Goal: Task Accomplishment & Management: Manage account settings

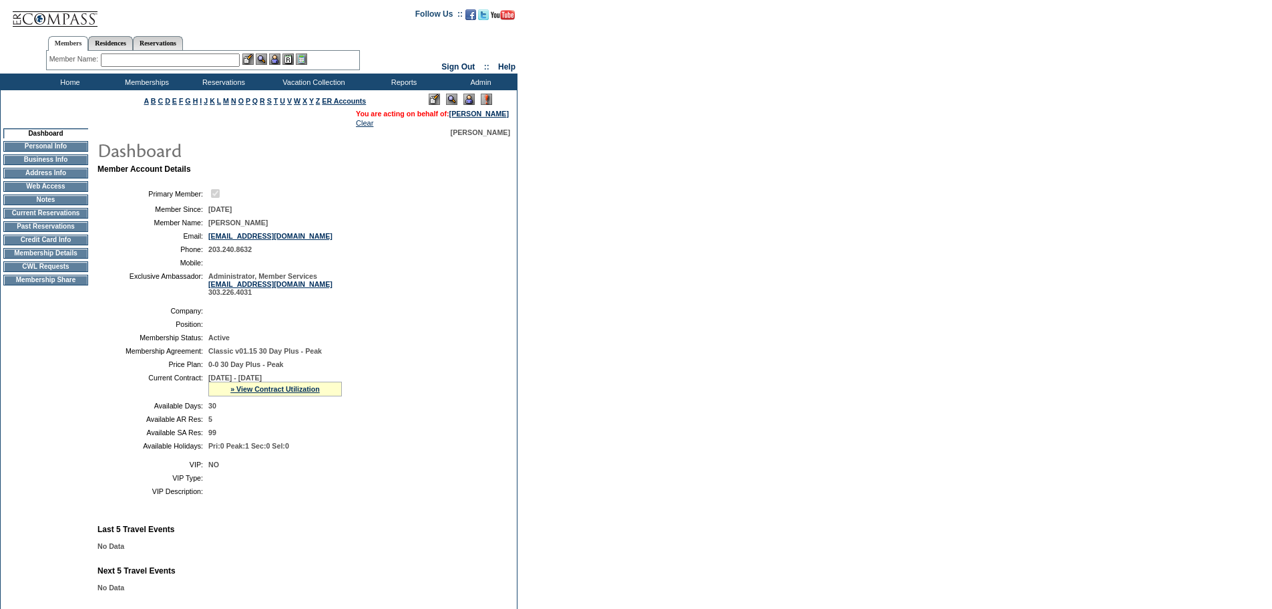
click at [49, 258] on td "Membership Details" at bounding box center [45, 253] width 85 height 11
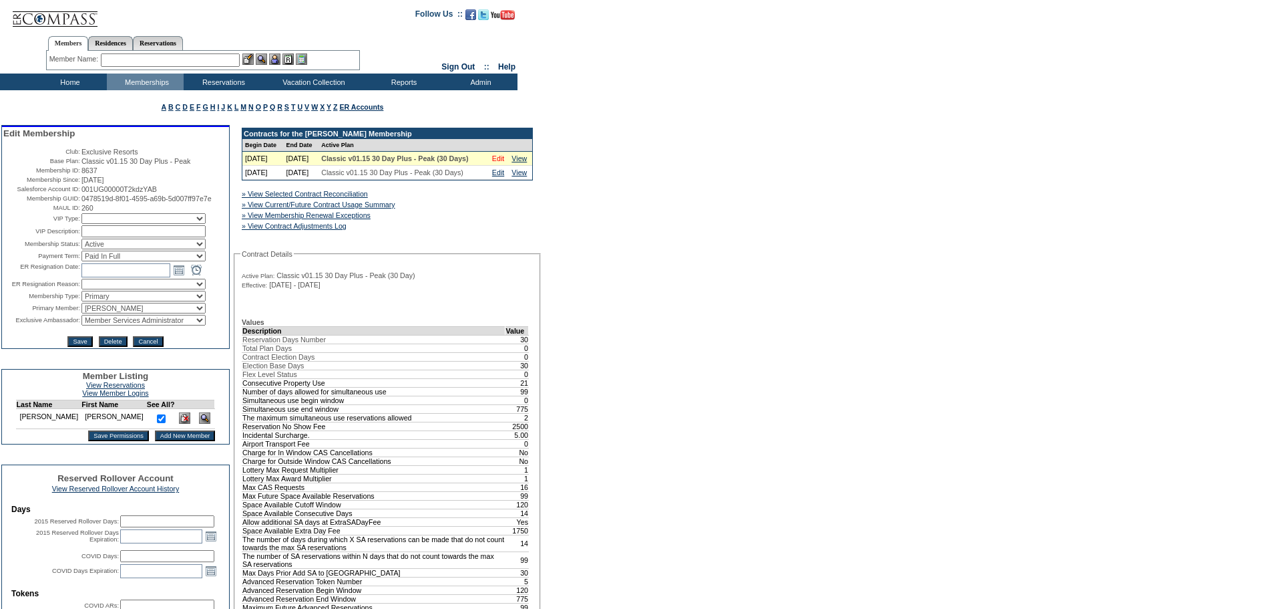
click at [498, 162] on link "Edit" at bounding box center [498, 158] width 12 height 8
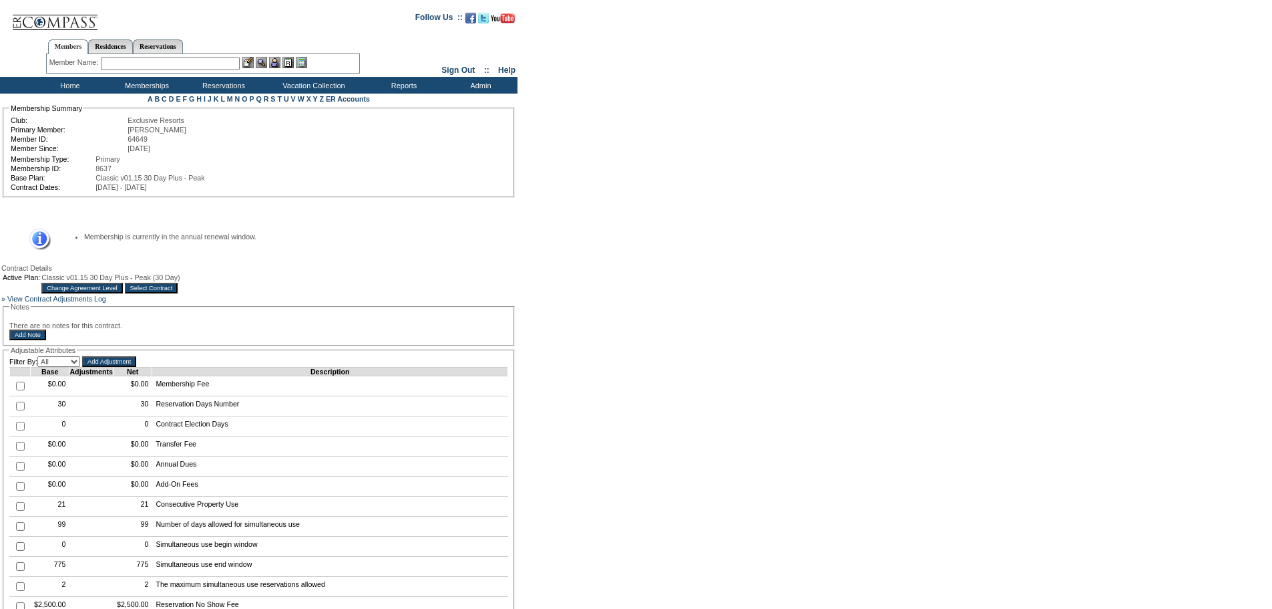
click at [122, 292] on input "Change Agreement Level" at bounding box center [81, 288] width 81 height 11
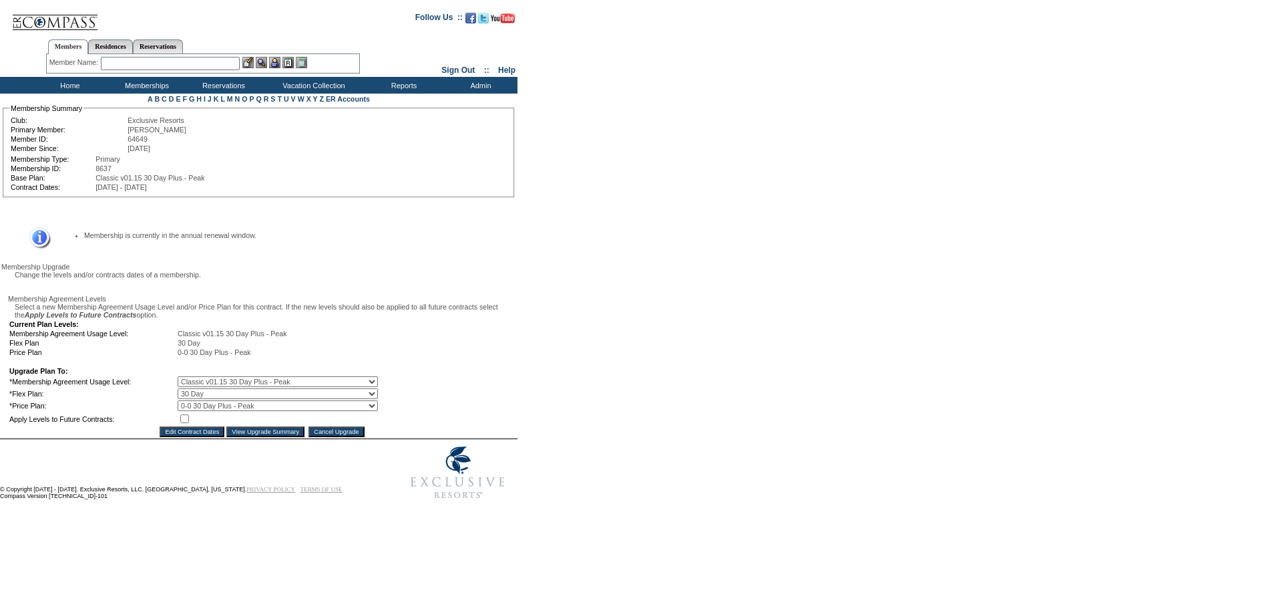
click at [288, 399] on select "0 Day 10 Day 15 Day 20 Day 25 Day 30 Day" at bounding box center [278, 393] width 200 height 11
select select "174"
click at [187, 399] on select "0 Day 10 Day 15 Day 20 Day 25 Day 30 Day" at bounding box center [278, 393] width 200 height 11
click at [189, 423] on input "checkbox" at bounding box center [184, 418] width 9 height 9
checkbox input "true"
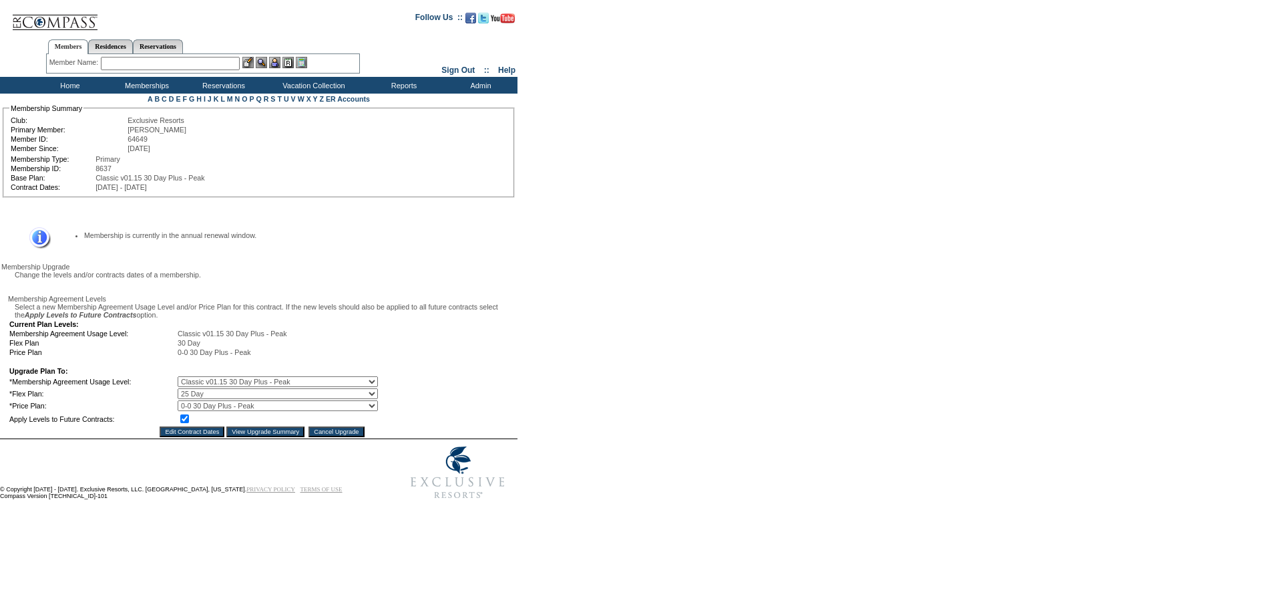
click at [197, 437] on input "Edit Contract Dates" at bounding box center [192, 431] width 65 height 11
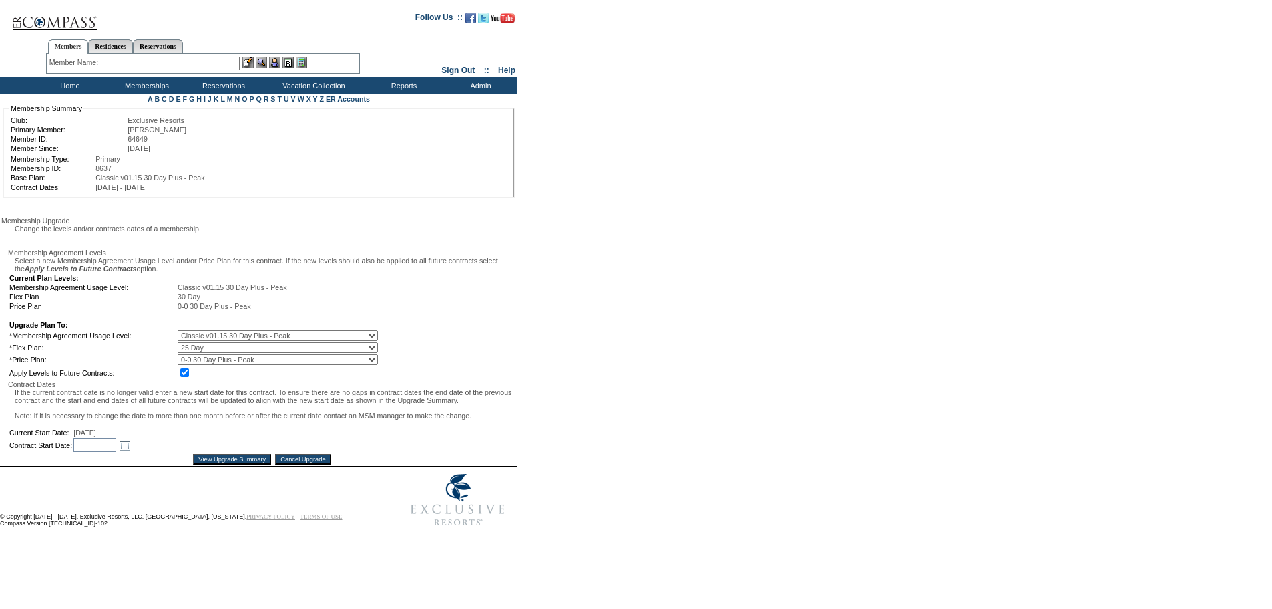
scroll to position [60, 0]
click at [261, 464] on input "View Upgrade Summary" at bounding box center [232, 459] width 78 height 11
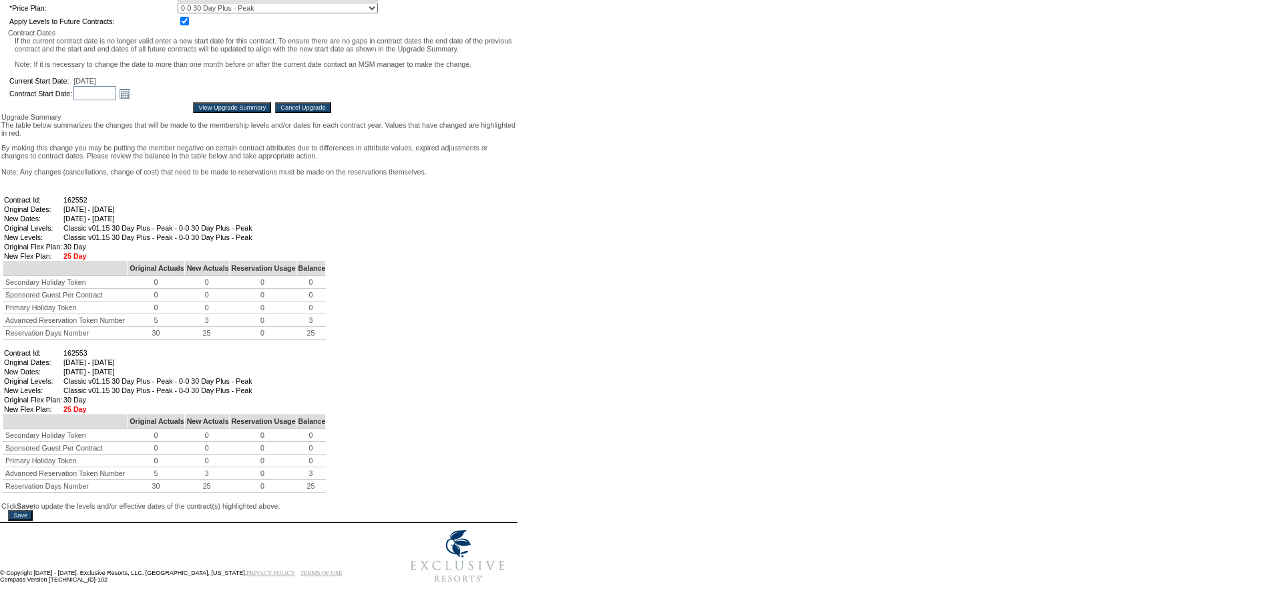
scroll to position [594, 0]
click at [19, 510] on input "Save" at bounding box center [20, 515] width 25 height 11
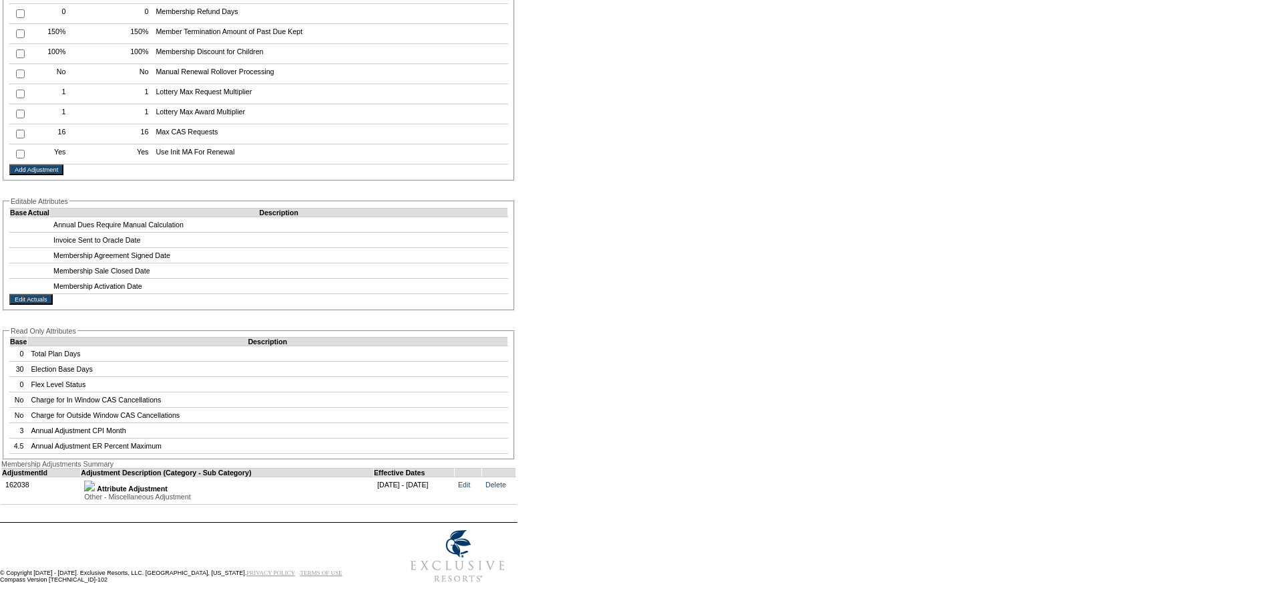
scroll to position [2388, 0]
drag, startPoint x: 517, startPoint y: 476, endPoint x: 702, endPoint y: 43, distance: 470.1
click at [506, 480] on link "Delete" at bounding box center [496, 484] width 21 height 8
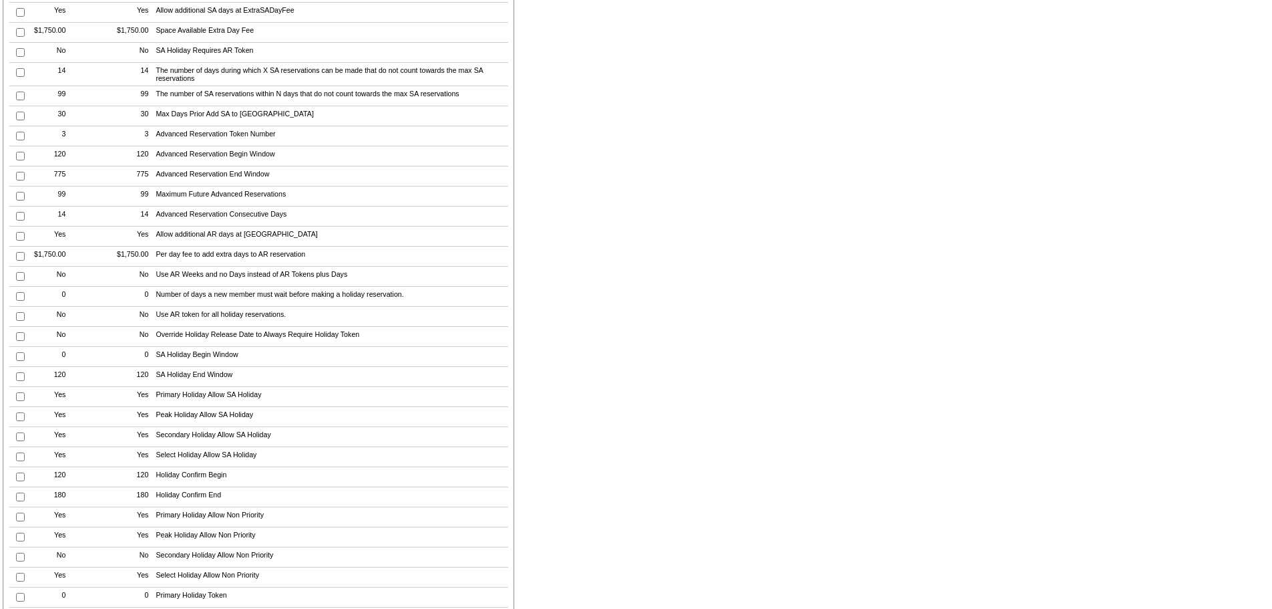
scroll to position [678, 0]
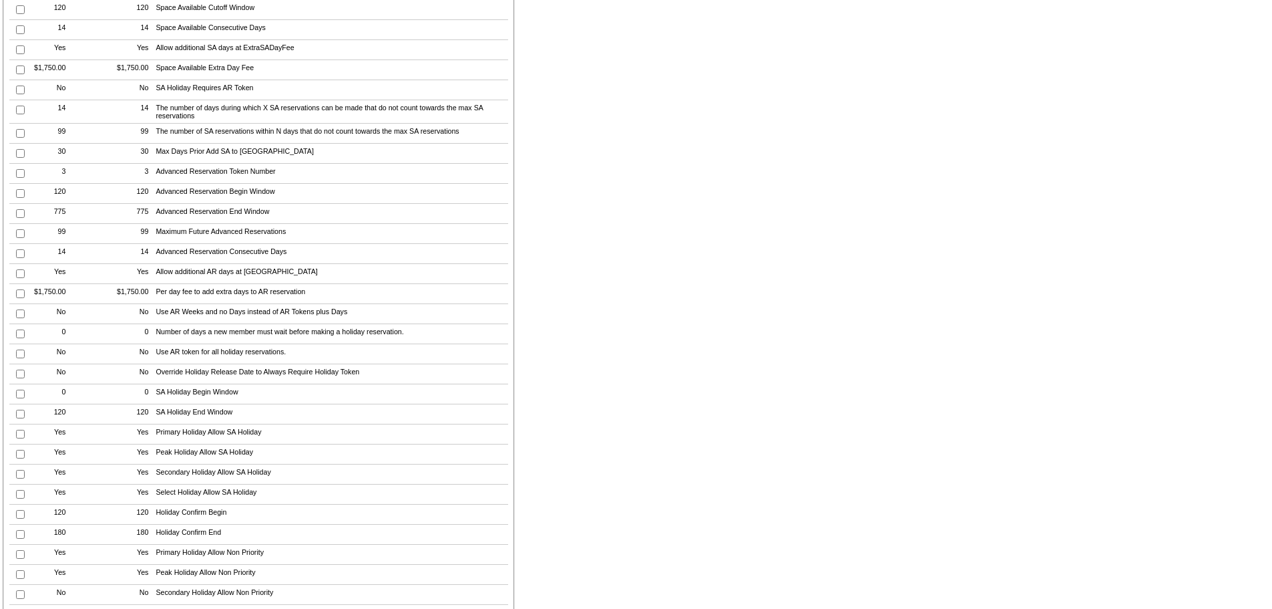
click at [17, 178] on input "checkbox" at bounding box center [20, 173] width 9 height 9
checkbox input "true"
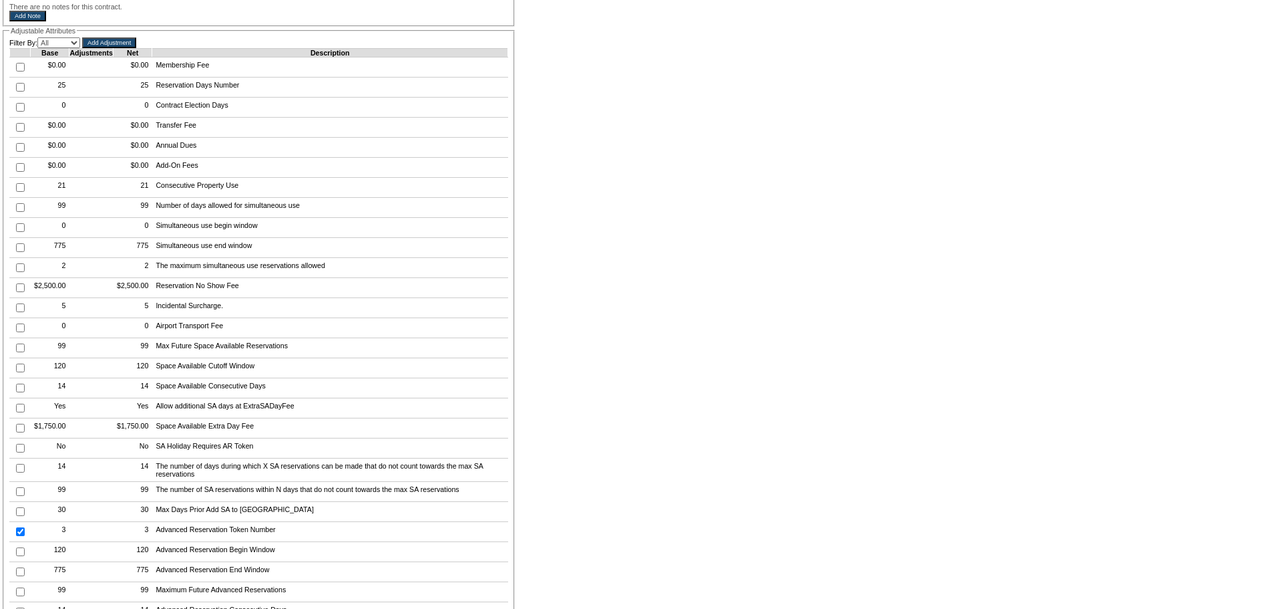
scroll to position [277, 0]
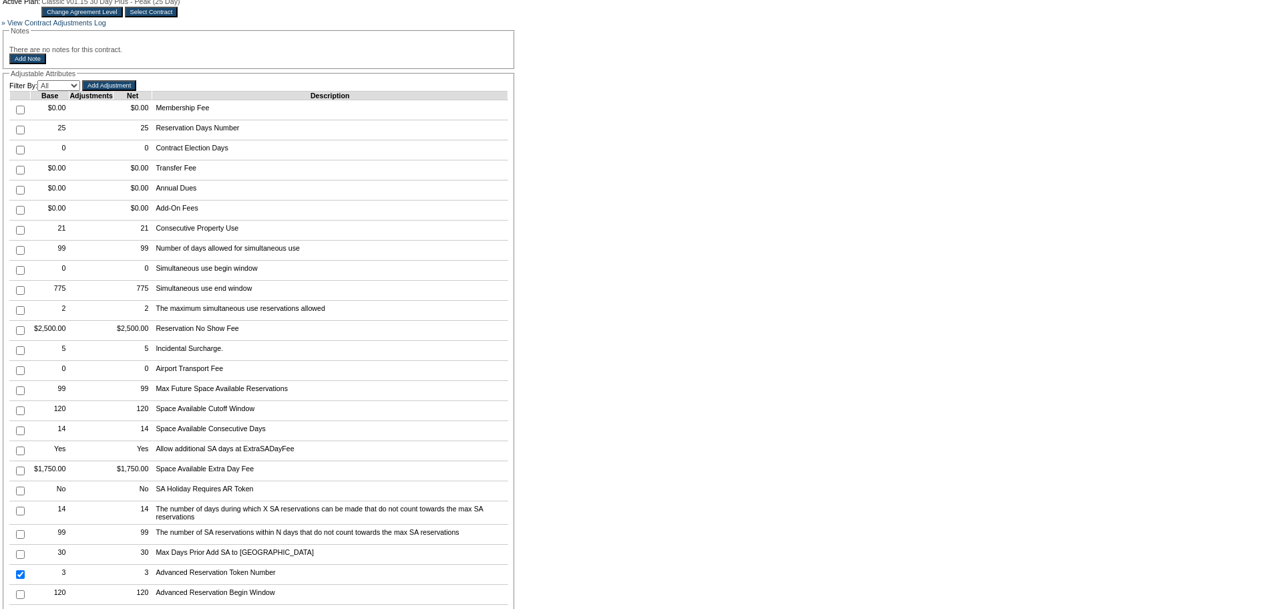
click at [120, 91] on input "Add Adjustment" at bounding box center [109, 85] width 54 height 11
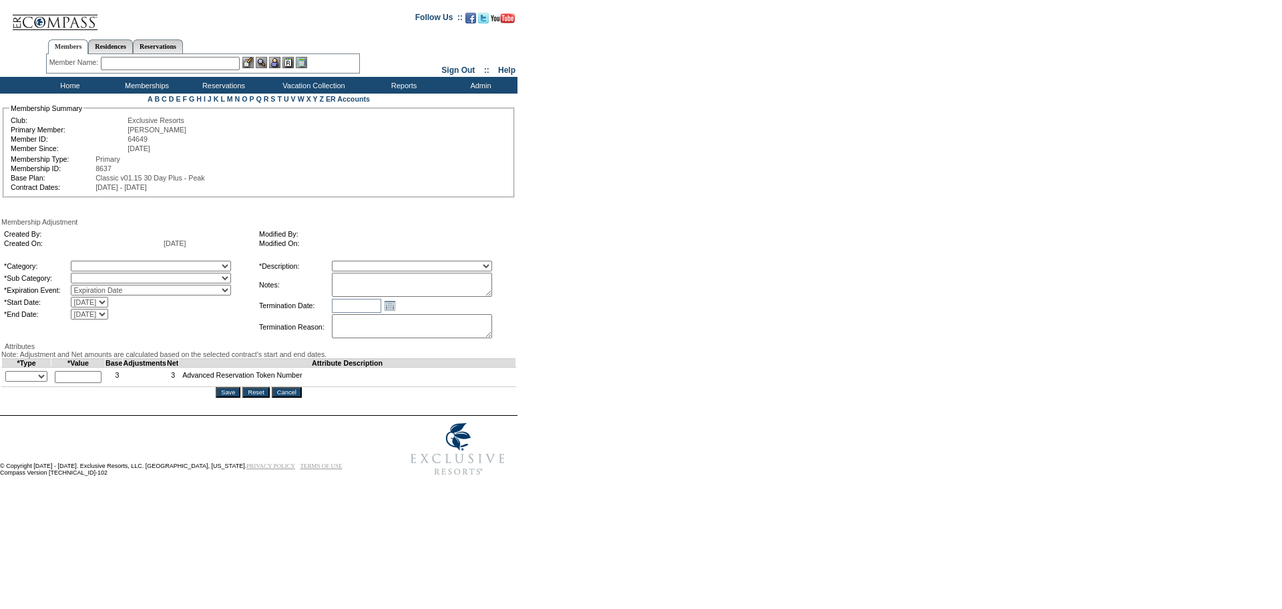
click at [43, 381] on select "+ - Override" at bounding box center [26, 376] width 42 height 11
select select "1"
click at [9, 381] on select "+ - Override" at bounding box center [26, 376] width 42 height 11
click at [95, 383] on input "text" at bounding box center [78, 377] width 47 height 12
type input "2"
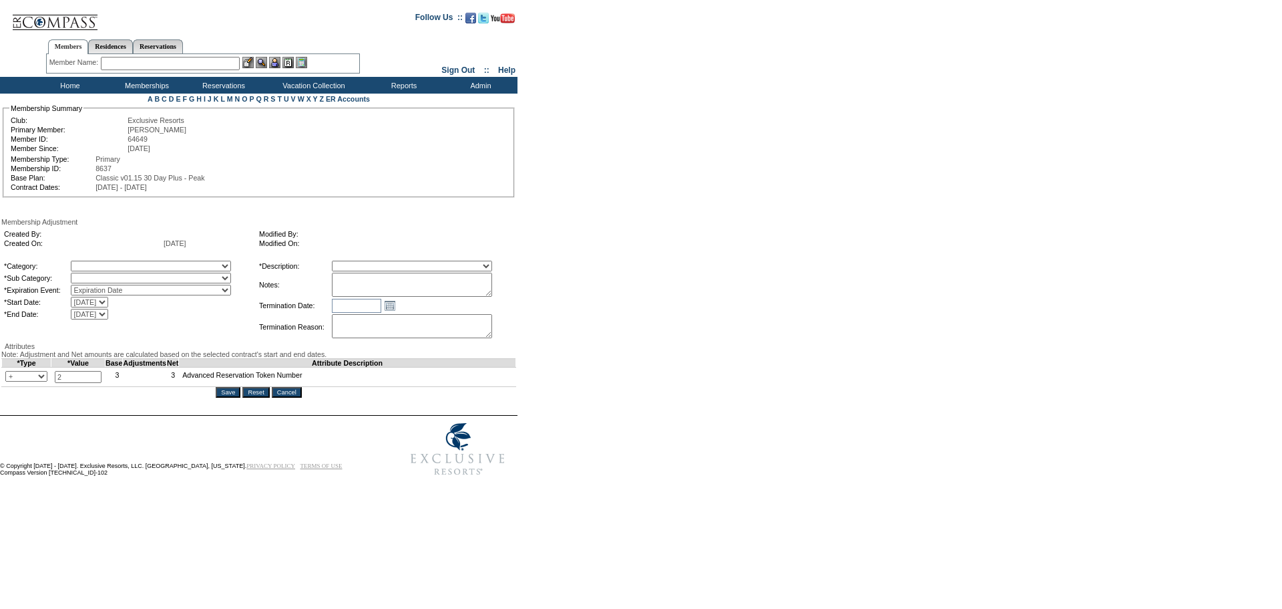
click at [162, 269] on select "A La Carte Days Contract Election Days Converted Days Coronavirus Other Referra…" at bounding box center [151, 266] width 160 height 11
select select "54"
click at [98, 265] on select "A La Carte Days Contract Election Days Converted Days Coronavirus Other Referra…" at bounding box center [151, 266] width 160 height 11
click at [146, 281] on select "Free Extra Days Gold Card Other" at bounding box center [151, 278] width 160 height 11
select select "86"
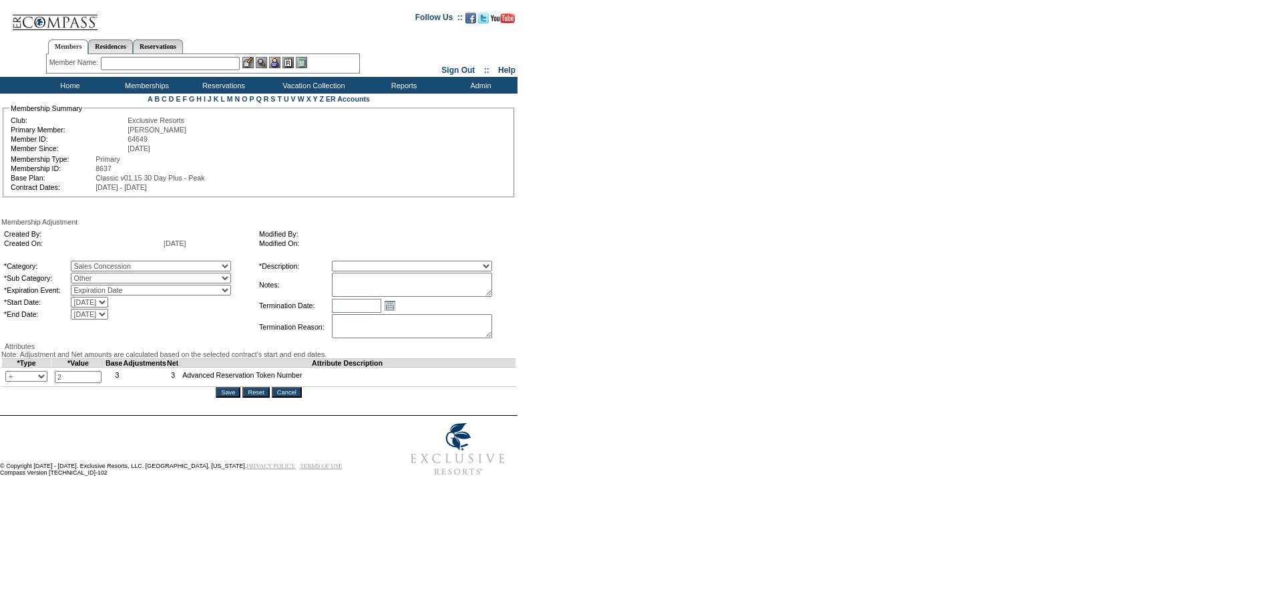
click at [98, 278] on select "Free Extra Days Gold Card Other" at bounding box center [151, 278] width 160 height 11
click at [367, 271] on select "Membership/Transfer Fee Adjustment Membership Fee Adjustment Add-On Fee Adjustm…" at bounding box center [412, 266] width 160 height 11
select select "275"
click at [357, 265] on select "Membership/Transfer Fee Adjustment Membership Fee Adjustment Add-On Fee Adjustm…" at bounding box center [412, 266] width 160 height 11
click at [228, 397] on input "Save" at bounding box center [228, 392] width 25 height 11
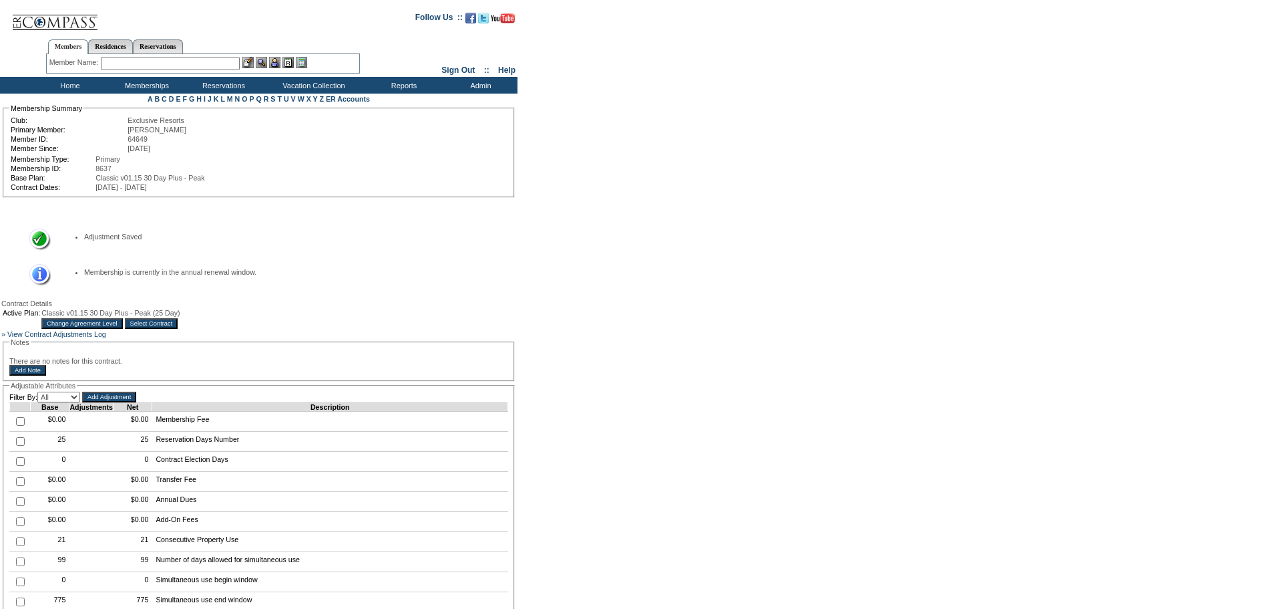
click at [73, 83] on td "Home" at bounding box center [68, 85] width 77 height 17
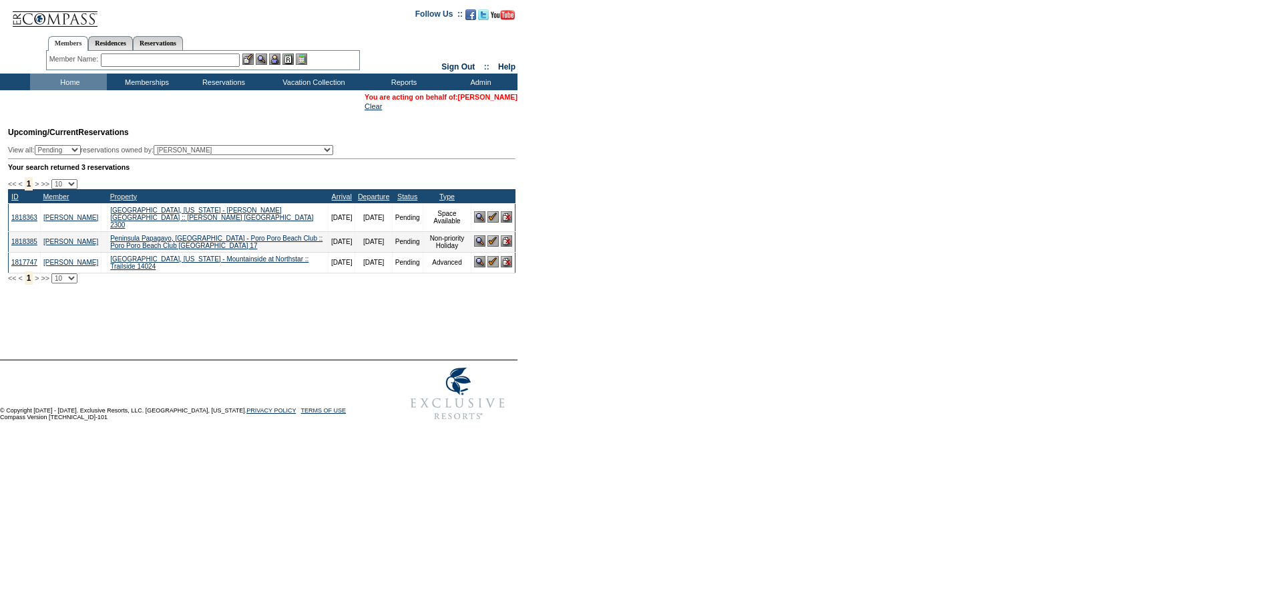
click at [481, 99] on link "[PERSON_NAME]" at bounding box center [487, 97] width 59 height 8
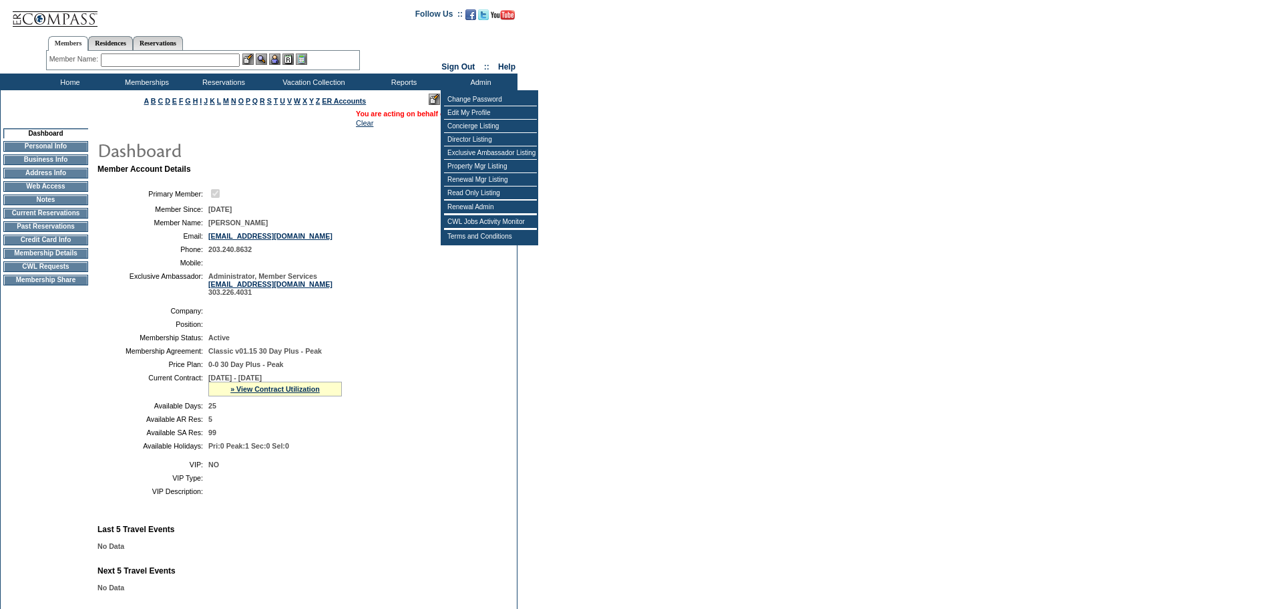
click at [355, 128] on table "You are acting on behalf of: [PERSON_NAME] Clear" at bounding box center [433, 118] width 156 height 20
click at [356, 126] on link "Clear" at bounding box center [364, 123] width 17 height 8
